Goal: Task Accomplishment & Management: Manage account settings

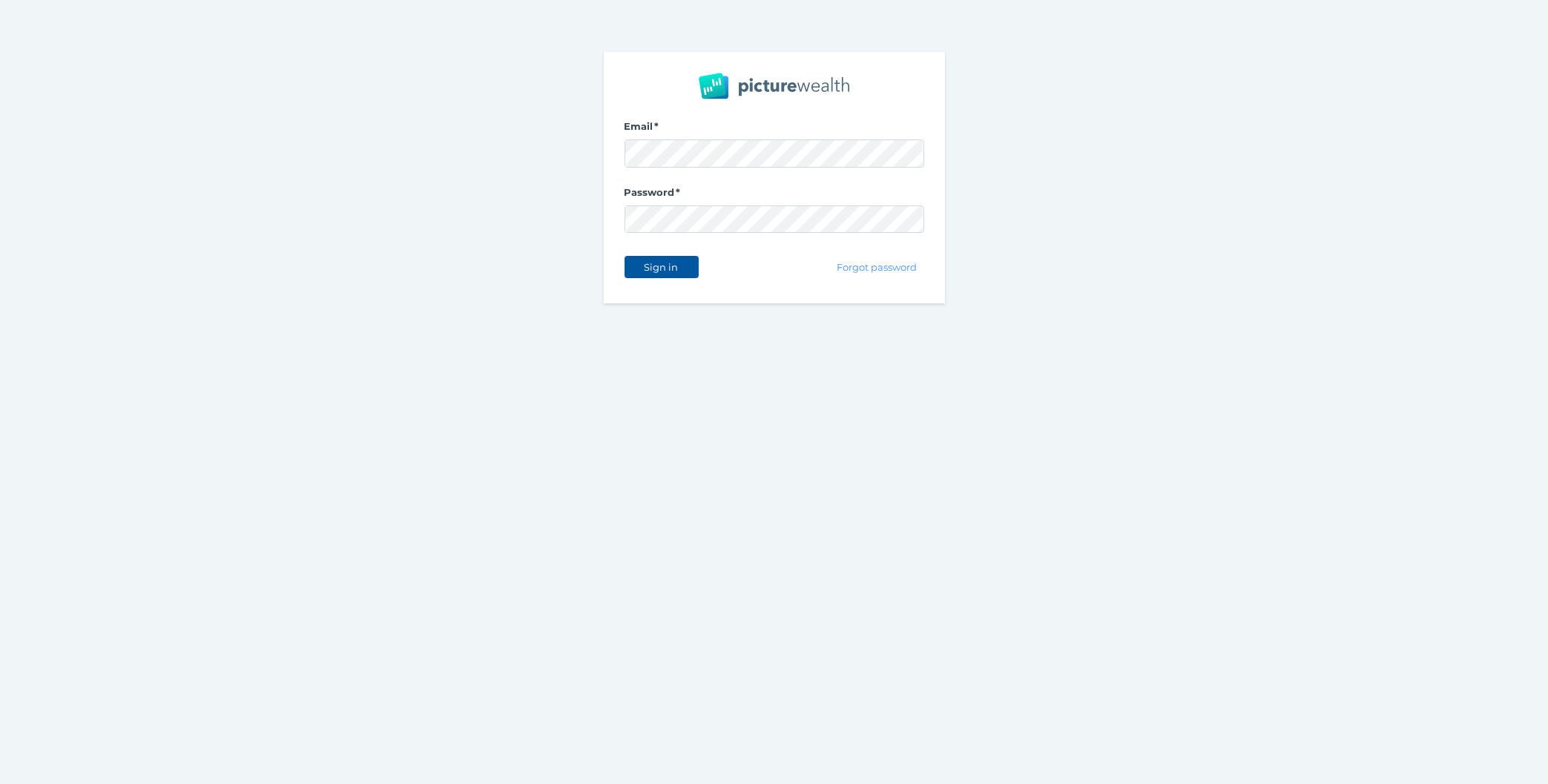
click at [683, 263] on span "Sign in" at bounding box center [661, 266] width 47 height 12
select select "25"
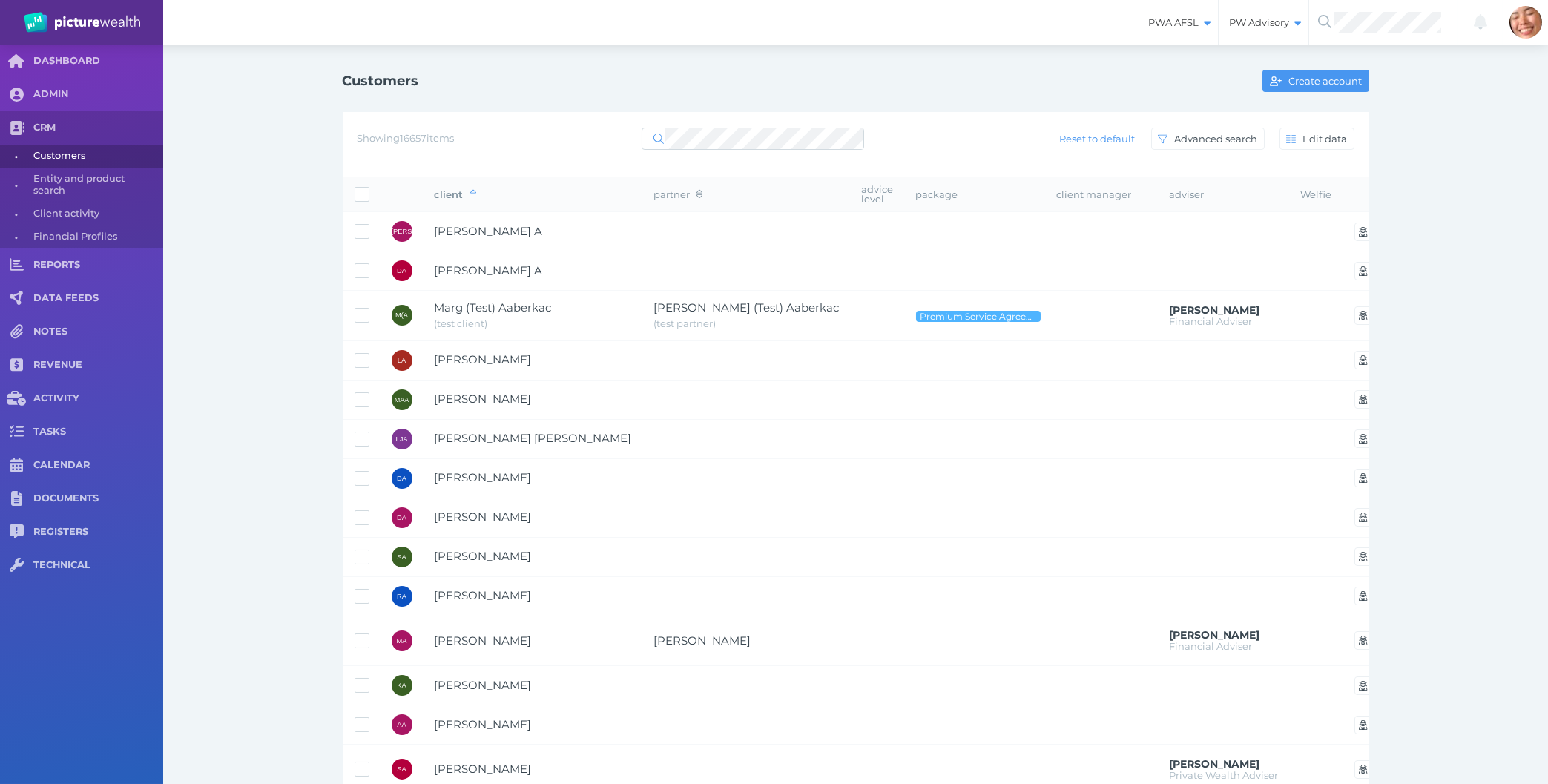
click at [571, 100] on div "Customers Create account Showing 16657 items Reset to default Advanced search E…" at bounding box center [855, 711] width 1068 height 1333
click at [709, 126] on div at bounding box center [753, 139] width 223 height 27
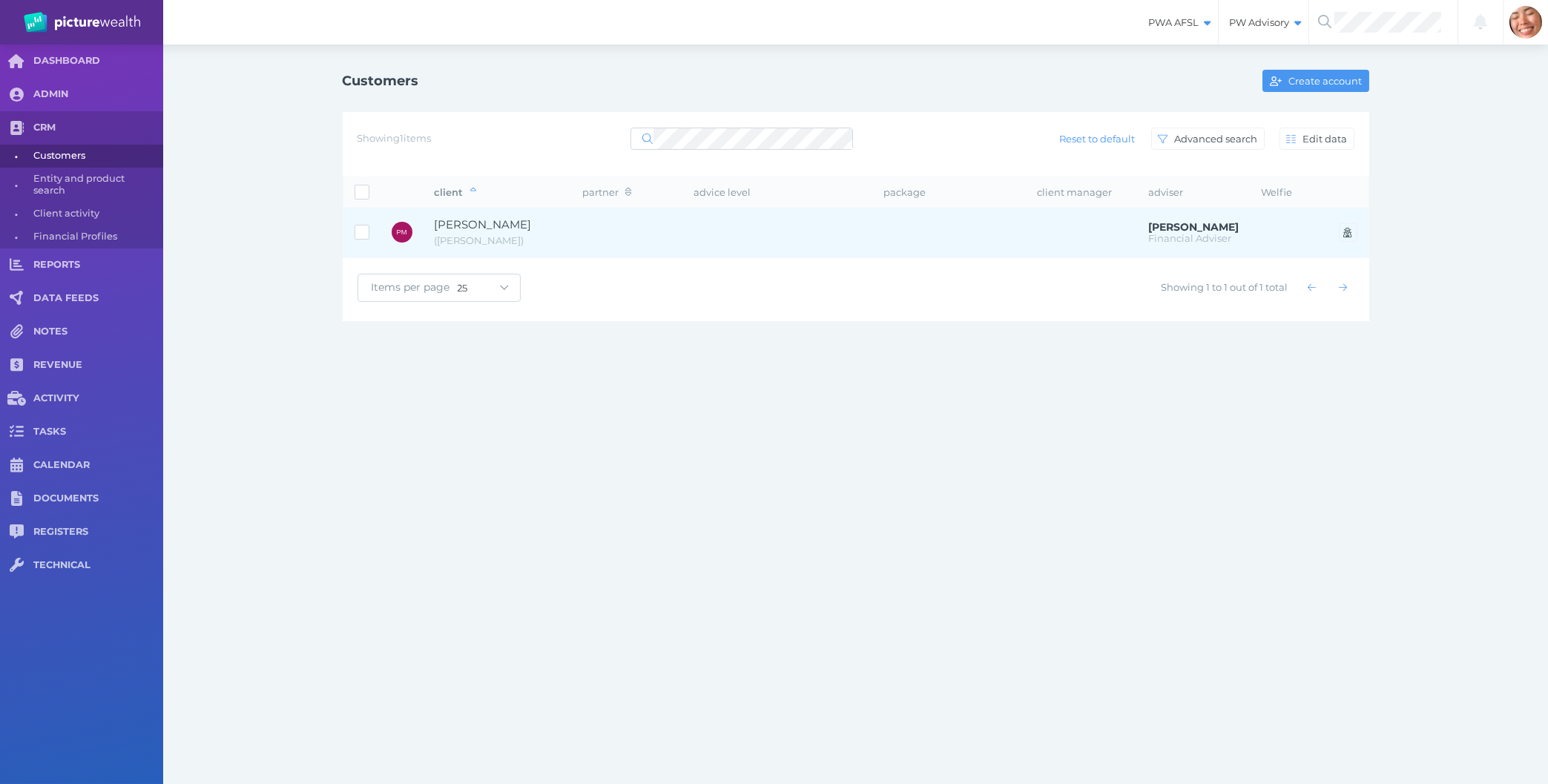
click at [804, 237] on td at bounding box center [778, 233] width 190 height 51
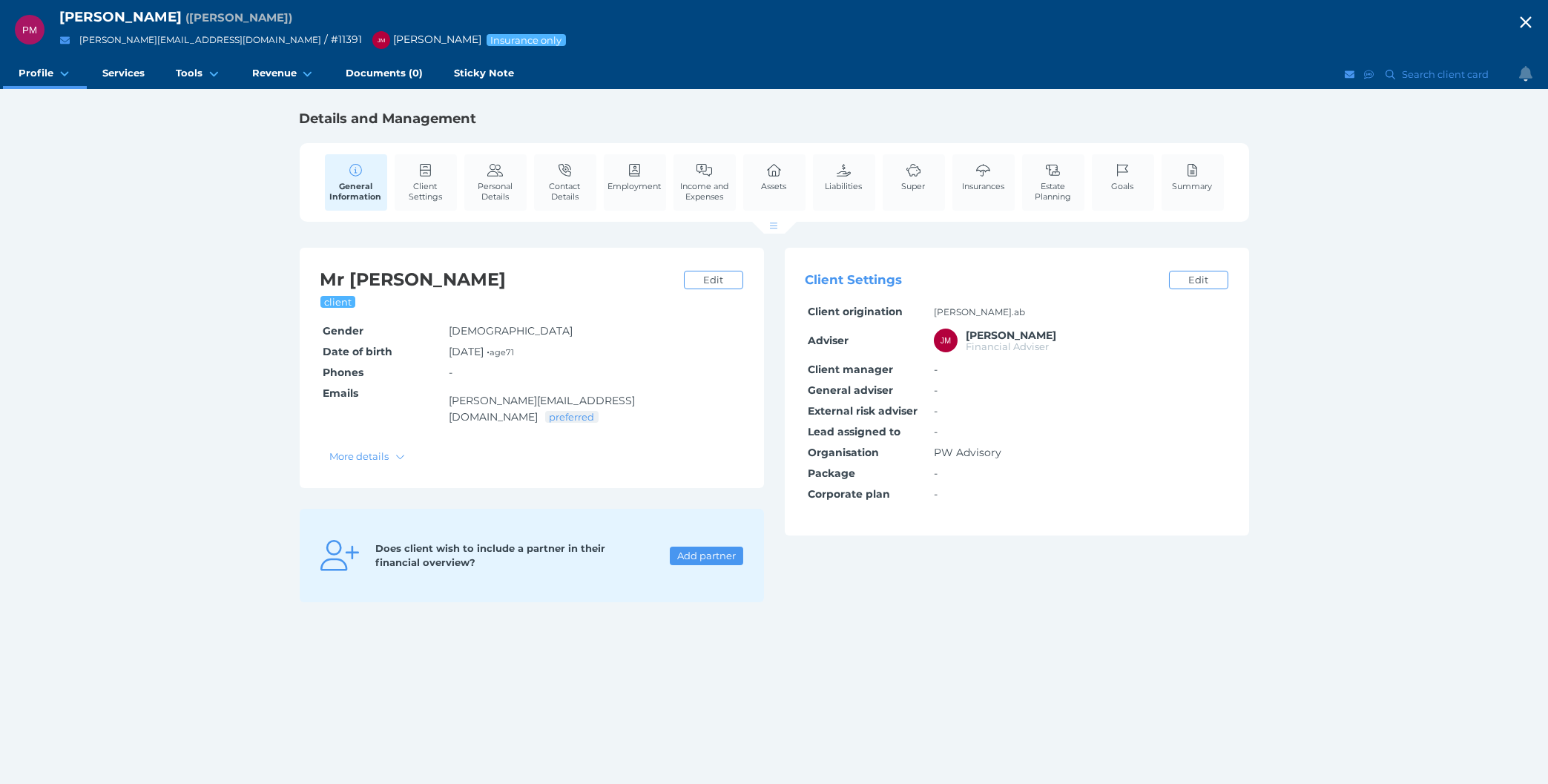
click at [197, 503] on div "PM [PERSON_NAME] ( [PERSON_NAME] ) [PERSON_NAME][EMAIL_ADDRESS][DOMAIN_NAME] / …" at bounding box center [774, 392] width 1548 height 784
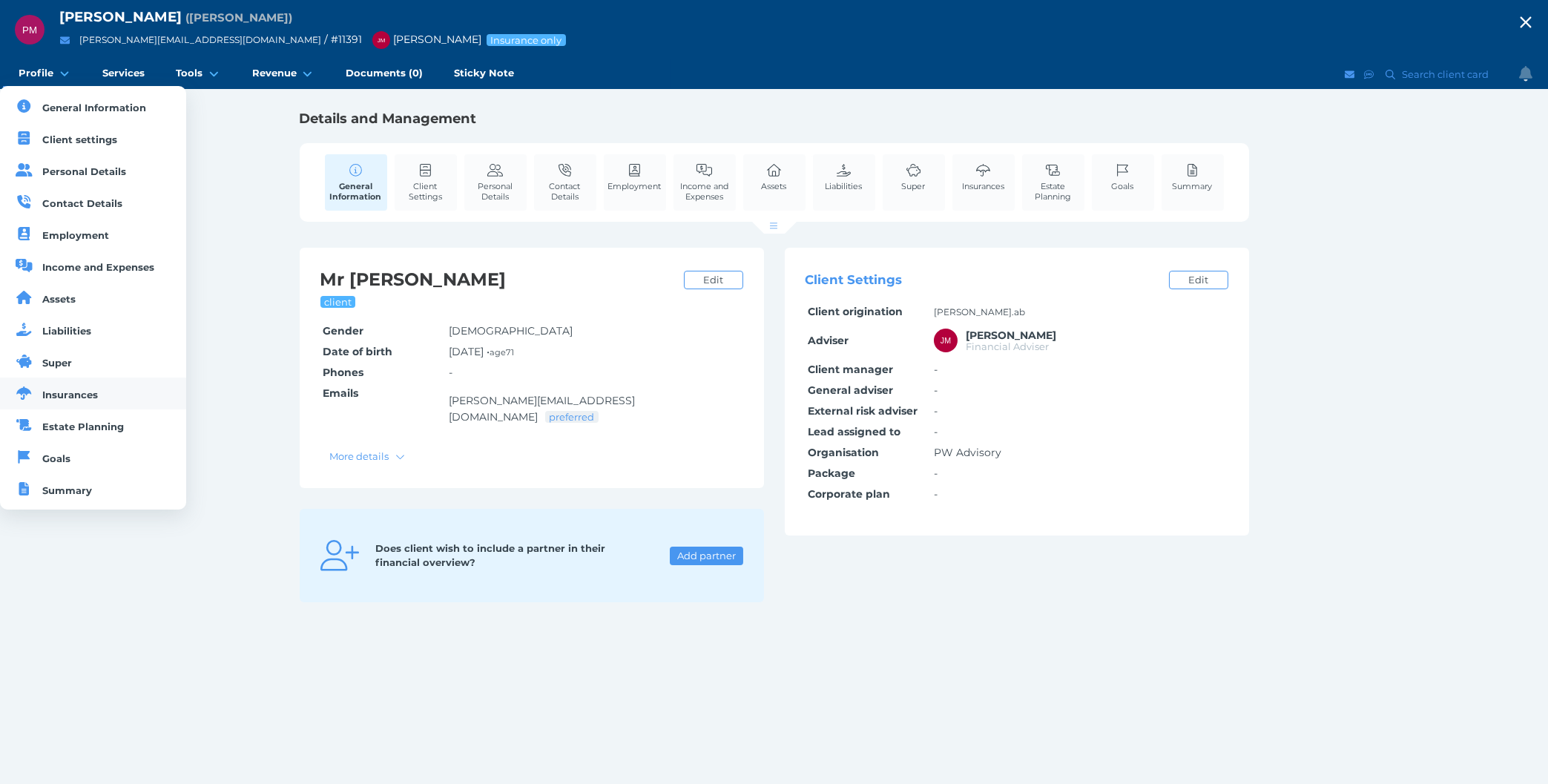
click at [70, 391] on span "Insurances" at bounding box center [71, 394] width 55 height 12
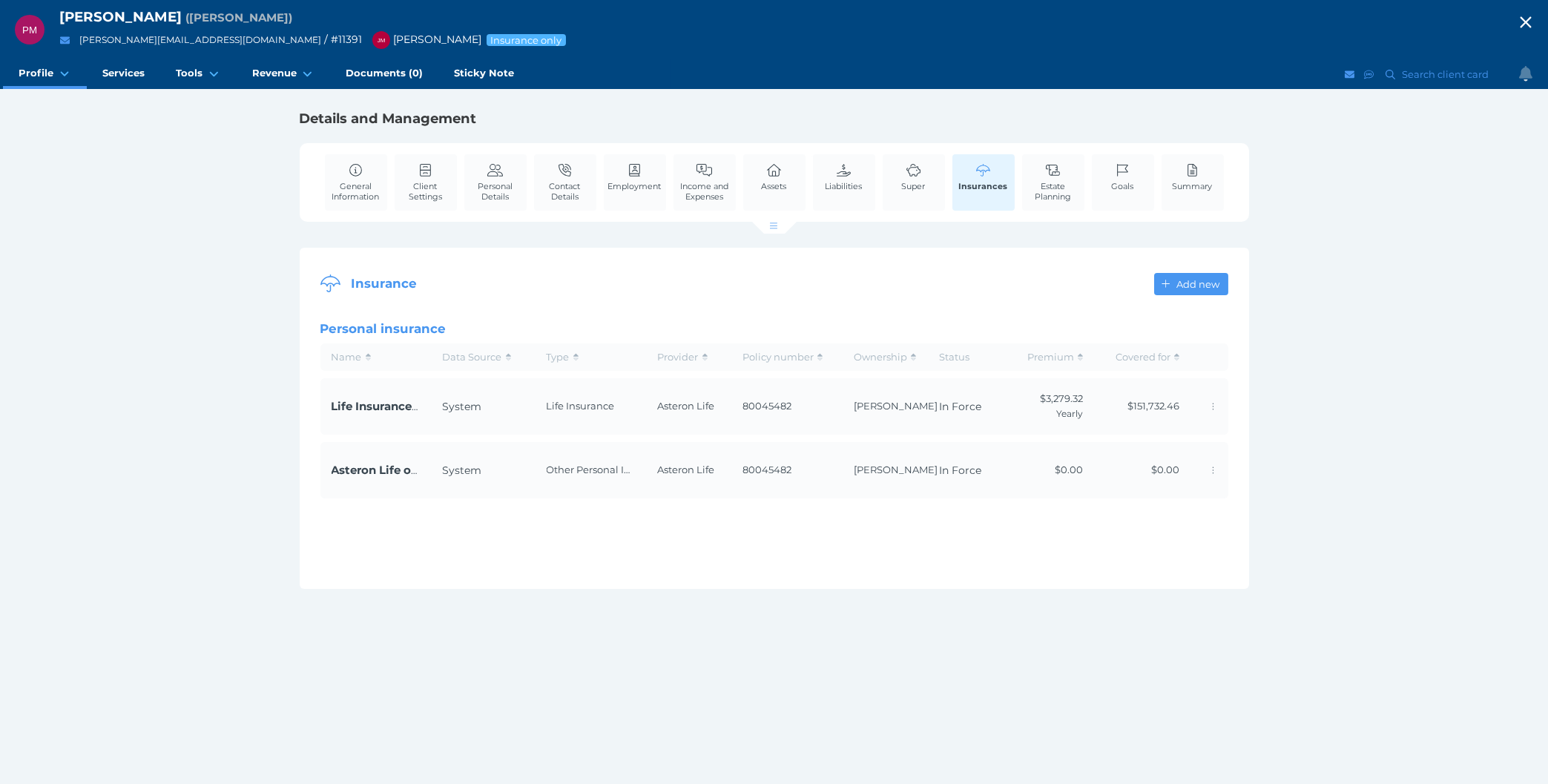
click at [474, 741] on div "PM [PERSON_NAME] ( [PERSON_NAME] ) [PERSON_NAME][EMAIL_ADDRESS][DOMAIN_NAME] / …" at bounding box center [774, 392] width 1548 height 784
click at [251, 695] on div "PM [PERSON_NAME] ( [PERSON_NAME] ) [PERSON_NAME][EMAIL_ADDRESS][DOMAIN_NAME] / …" at bounding box center [774, 392] width 1548 height 784
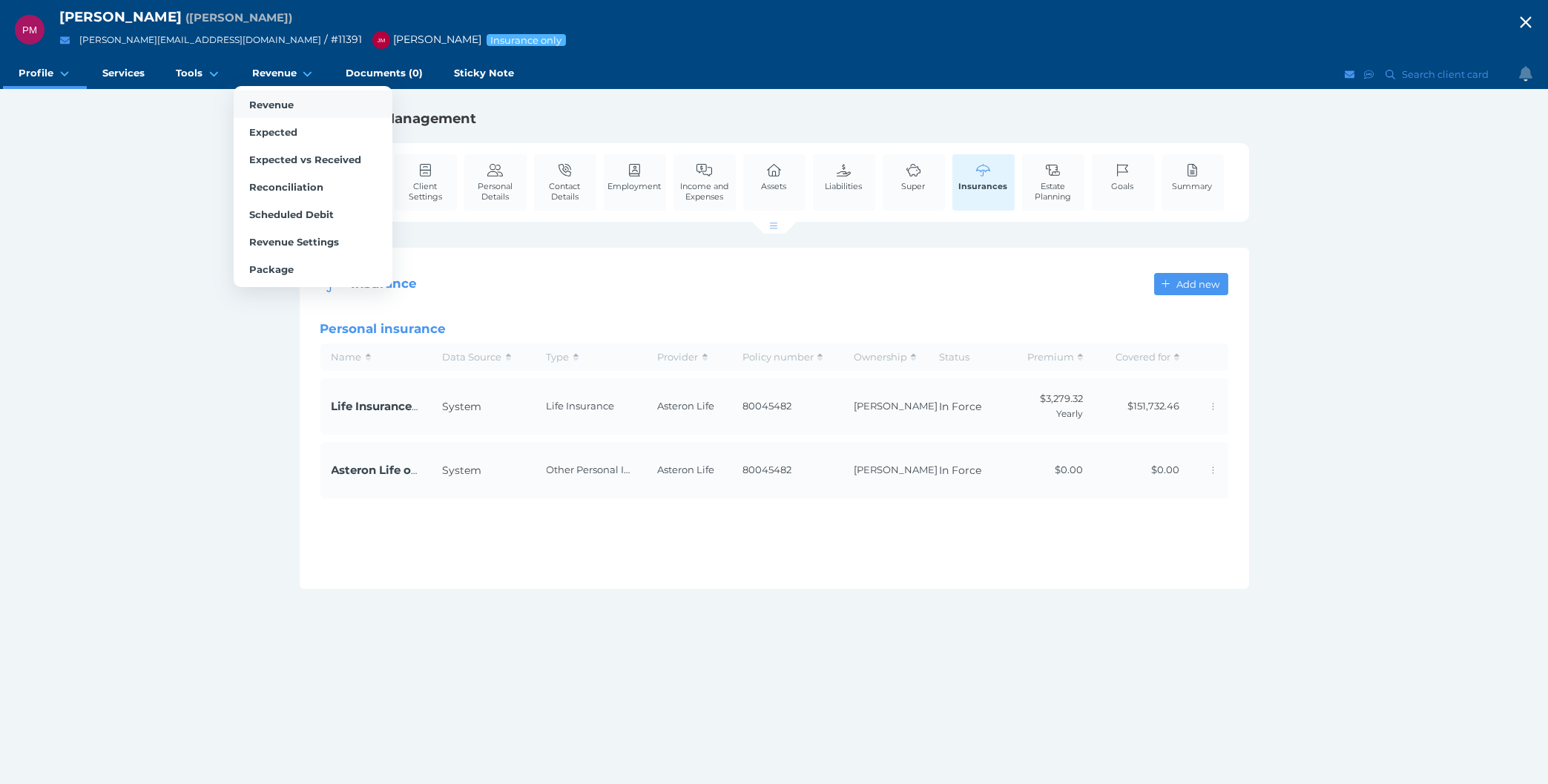
click at [286, 115] on link "Revenue" at bounding box center [313, 104] width 159 height 28
select select "25"
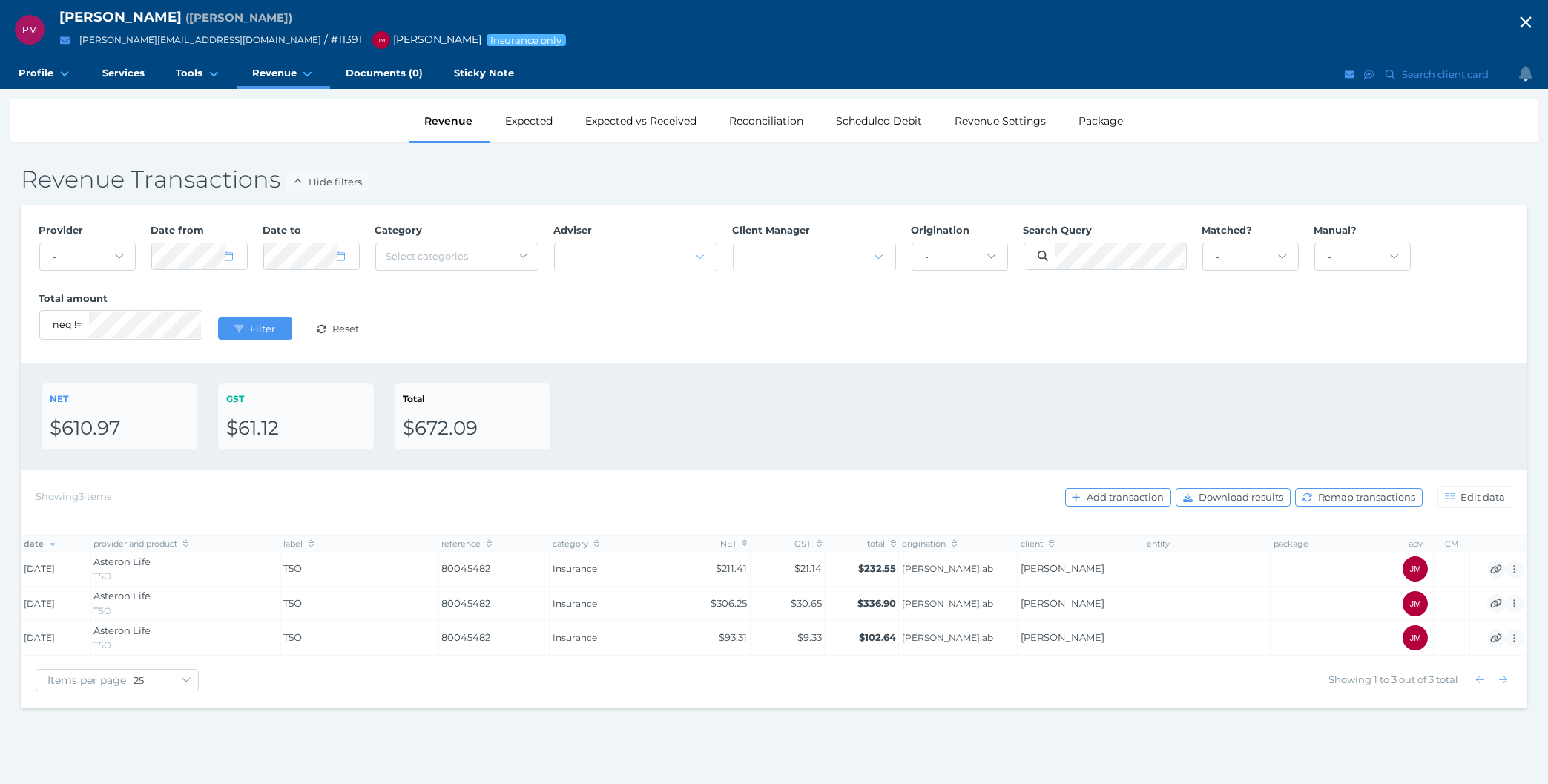
click at [301, 745] on div "PM [PERSON_NAME] ( [PERSON_NAME] ) [PERSON_NAME][EMAIL_ADDRESS][DOMAIN_NAME] / …" at bounding box center [774, 392] width 1548 height 784
click at [796, 384] on div "NET $610.97 GST $61.12 Total $672.09" at bounding box center [773, 416] width 1506 height 107
click at [591, 414] on div "NET $610.97 GST $61.12 Total $672.09" at bounding box center [774, 416] width 1465 height 66
click at [461, 753] on div "PM [PERSON_NAME] ( [PERSON_NAME] ) [PERSON_NAME][EMAIL_ADDRESS][DOMAIN_NAME] / …" at bounding box center [774, 392] width 1548 height 784
click at [818, 335] on div "Provider - Acuity Fee Revenue Acuity Trustee Advocate Private Wealth Pty Ltd AI…" at bounding box center [774, 284] width 1485 height 137
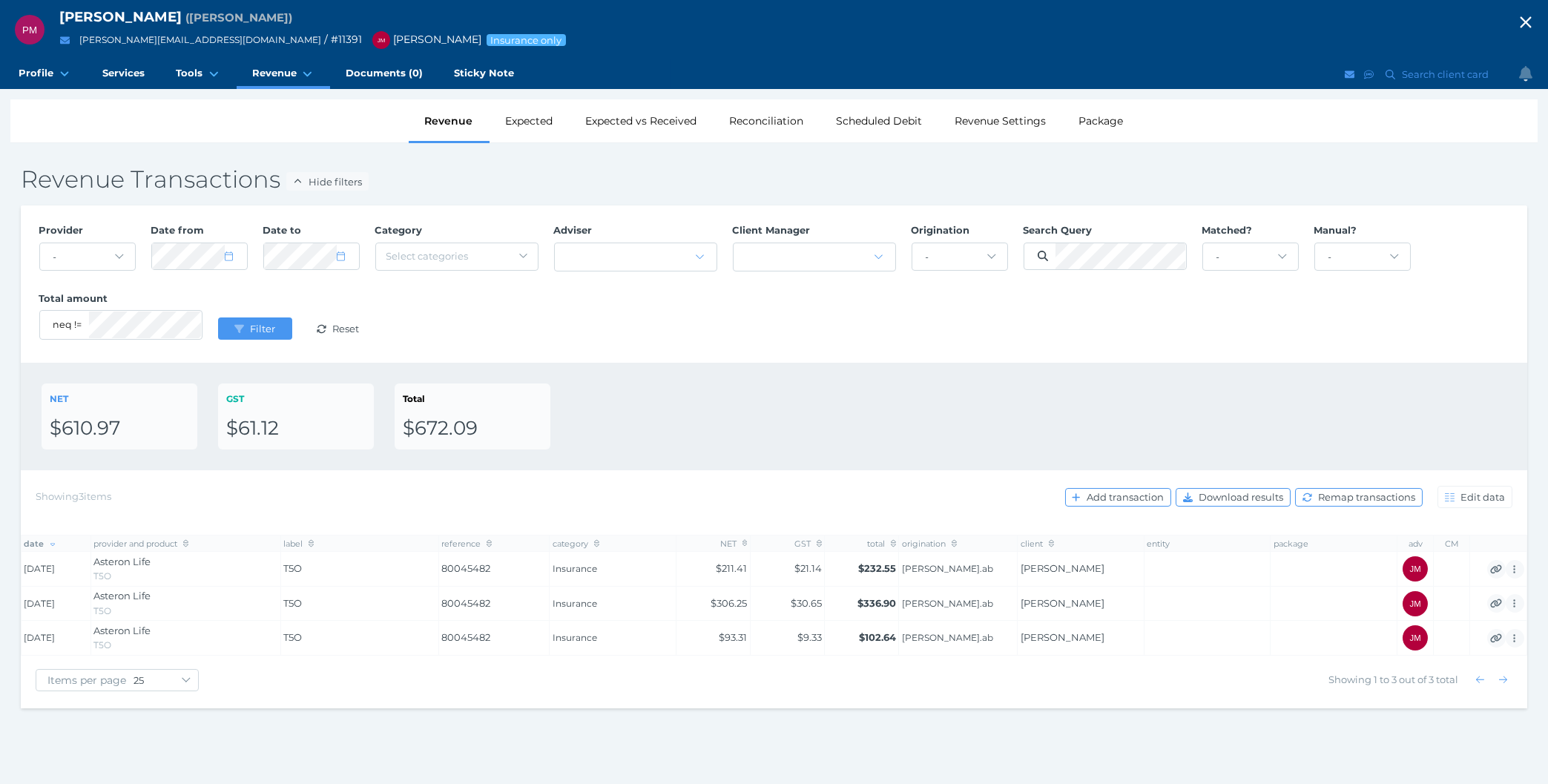
click at [538, 363] on div "NET $610.97 GST $61.12 Total $672.09" at bounding box center [773, 416] width 1506 height 107
click at [562, 703] on div "Items per page 10 25 50 100 Showing 1 to 3 out of 3 total" at bounding box center [773, 681] width 1506 height 53
